Goal: Find specific page/section: Find specific page/section

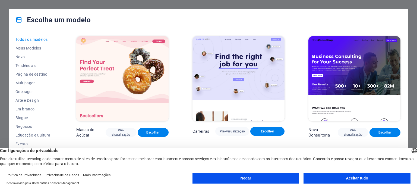
click at [250, 179] on button "Negar" at bounding box center [245, 177] width 107 height 11
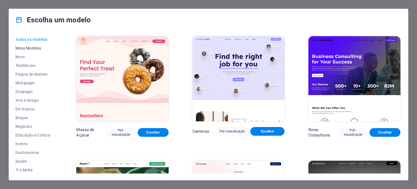
click at [37, 48] on font "Meus Modelos" at bounding box center [28, 48] width 26 height 4
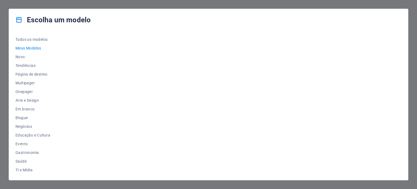
click at [37, 48] on font "Meus Modelos" at bounding box center [28, 48] width 26 height 4
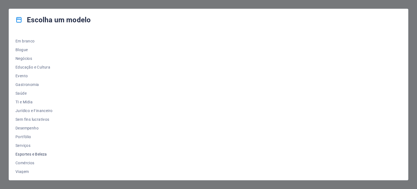
scroll to position [79, 0]
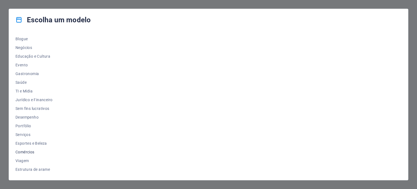
click at [28, 150] on font "Comércios" at bounding box center [24, 151] width 19 height 4
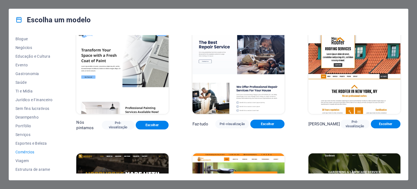
scroll to position [0, 0]
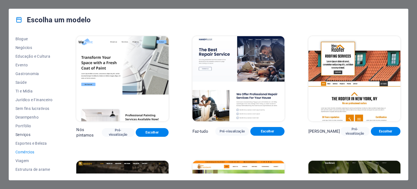
click at [28, 132] on font "Serviços" at bounding box center [22, 134] width 15 height 4
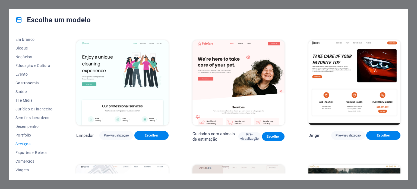
scroll to position [79, 0]
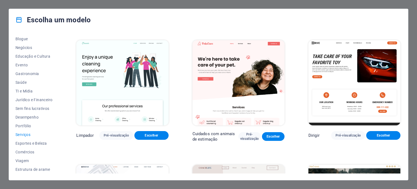
click at [283, 5] on div "Escolha um modelo Todos os modelos Meus Modelos Novo Tendências Página de desti…" at bounding box center [208, 94] width 417 height 189
click at [4, 14] on div "Escolha um modelo Todos os modelos Meus Modelos Novo Tendências Página de desti…" at bounding box center [208, 94] width 417 height 189
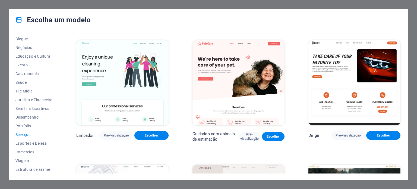
scroll to position [0, 0]
